Goal: Navigation & Orientation: Find specific page/section

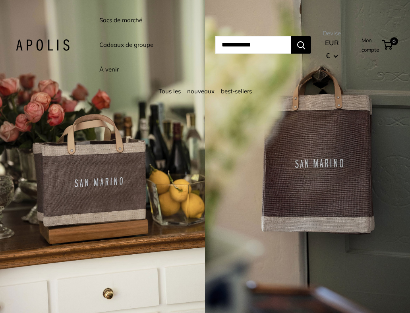
click at [111, 18] on font "Sacs de marché" at bounding box center [120, 20] width 43 height 8
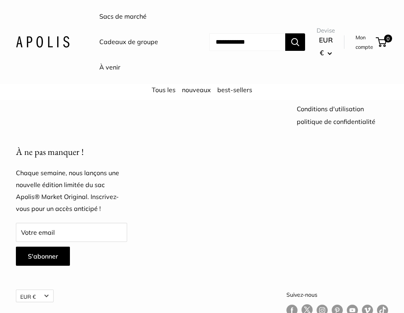
scroll to position [1933, 0]
